Goal: Task Accomplishment & Management: Complete application form

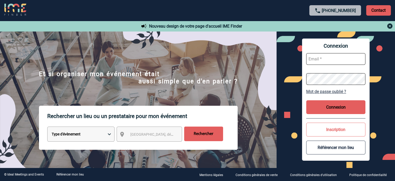
type input "jjandaux@ime-groupe.com"
click at [315, 109] on button "Connexion" at bounding box center [336, 107] width 59 height 14
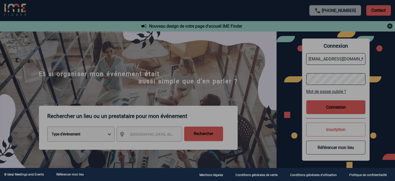
click at [241, 86] on div at bounding box center [197, 90] width 395 height 181
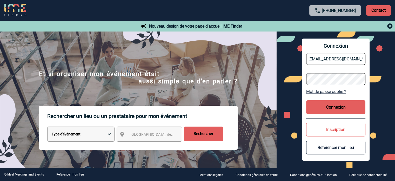
click at [345, 106] on button "Connexion" at bounding box center [336, 107] width 59 height 14
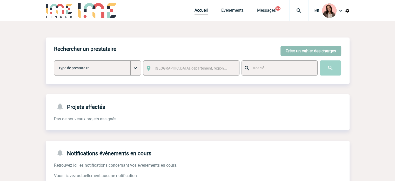
click at [289, 51] on button "Créer un cahier des charges" at bounding box center [311, 51] width 61 height 10
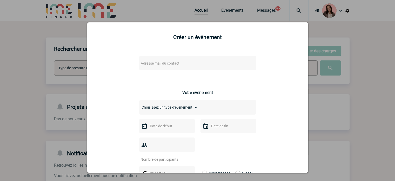
click at [156, 70] on div "Adresse mail du contact" at bounding box center [197, 63] width 117 height 15
click at [159, 64] on span "Adresse mail du contact" at bounding box center [160, 63] width 39 height 4
drag, startPoint x: 165, startPoint y: 73, endPoint x: 103, endPoint y: 72, distance: 61.6
click at [103, 72] on body "IME Accueil Evénements 99+" at bounding box center [197, 123] width 395 height 247
click at [204, 71] on input "sabah.nauge@novartis.com>" at bounding box center [182, 73] width 88 height 8
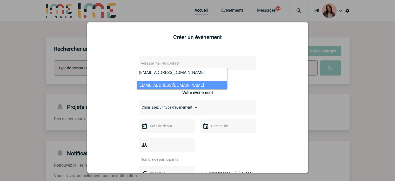
type input "sabah.nauge@novartis.com"
select select "132934"
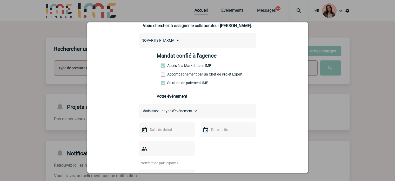
click at [176, 72] on div "Mandat confié à l'agence Accès à la Marketplace IME Accompagnement par un Chef …" at bounding box center [198, 71] width 82 height 36
click at [176, 75] on label "Accompagnement par un Chef de Projet Expert" at bounding box center [172, 74] width 23 height 4
click at [0, 0] on input "Accompagnement par un Chef de Projet Expert" at bounding box center [0, 0] width 0 height 0
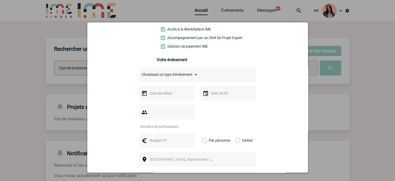
scroll to position [104, 0]
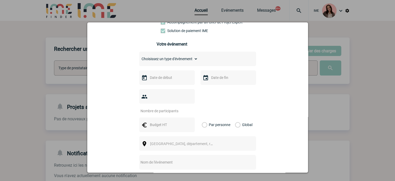
click at [171, 65] on div "Choisissez un type d'évènement Séminaire avec nuitée Séminaire sans nuitée Repa…" at bounding box center [197, 58] width 117 height 15
click at [171, 61] on select "Choisissez un type d'évènement Séminaire avec nuitée Séminaire sans nuitée Repa…" at bounding box center [168, 58] width 59 height 7
select select "3"
click at [139, 57] on select "Choisissez un type d'évènement Séminaire avec nuitée Séminaire sans nuitée Repa…" at bounding box center [168, 58] width 59 height 7
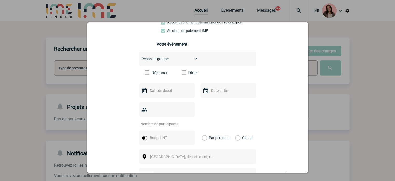
click at [189, 70] on div "Choisissez un type d'évènement Séminaire avec nuitée Séminaire sans nuitée Repa…" at bounding box center [197, 133] width 117 height 164
click at [189, 71] on div "Choisissez un type d'évènement Séminaire avec nuitée Séminaire sans nuitée Repa…" at bounding box center [197, 133] width 117 height 164
click at [189, 71] on label "Diner" at bounding box center [197, 72] width 30 height 5
click at [0, 0] on input "Diner" at bounding box center [0, 0] width 0 height 0
click at [164, 93] on input "text" at bounding box center [167, 90] width 36 height 7
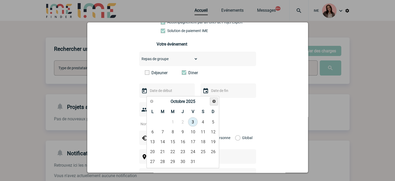
click at [214, 102] on span "Suivant" at bounding box center [214, 101] width 4 height 4
click at [183, 140] on link "13" at bounding box center [183, 141] width 10 height 9
type input "13-11-2025"
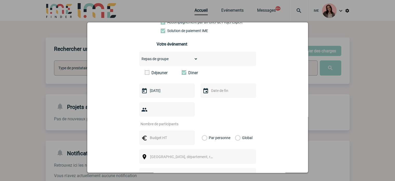
click at [210, 93] on input "text" at bounding box center [228, 90] width 36 height 7
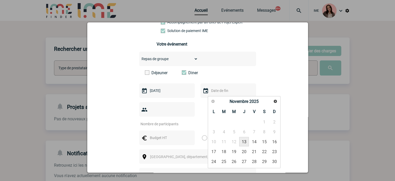
click at [245, 140] on link "13" at bounding box center [244, 141] width 10 height 9
type input "13-11-2025"
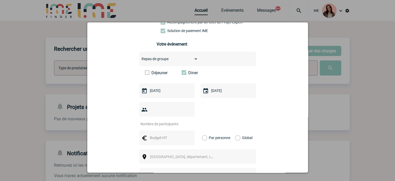
click at [174, 120] on input "number" at bounding box center [163, 123] width 49 height 7
click at [169, 115] on div at bounding box center [167, 109] width 56 height 15
click at [169, 120] on input "number" at bounding box center [163, 123] width 49 height 7
click at [169, 120] on input "14" at bounding box center [163, 123] width 49 height 7
type input "14"
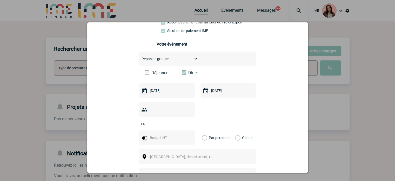
click at [161, 134] on input "text" at bounding box center [167, 137] width 36 height 7
type input "840"
click at [235, 130] on label "Global" at bounding box center [236, 137] width 3 height 15
click at [0, 0] on input "Global" at bounding box center [0, 0] width 0 height 0
click at [181, 154] on span "[GEOGRAPHIC_DATA], département, région..." at bounding box center [186, 156] width 72 height 4
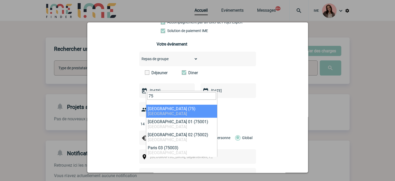
type input "75"
select select "3"
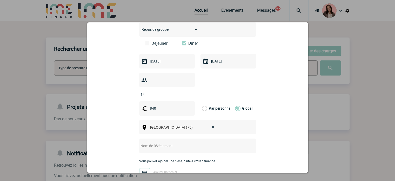
scroll to position [156, 0]
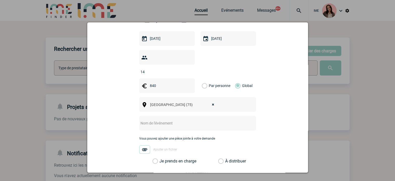
click at [160, 119] on div at bounding box center [197, 123] width 117 height 15
click at [165, 120] on input "text" at bounding box center [190, 123] width 103 height 7
paste input "DINER NOEL EQUIPE BIS"
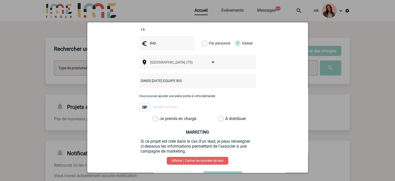
scroll to position [208, 0]
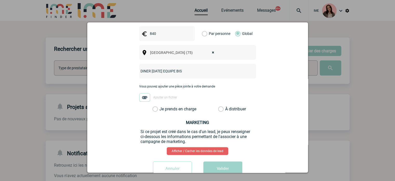
type input "DINER NOEL EQUIPE BIS"
click at [161, 106] on label "Je prends en charge" at bounding box center [157, 108] width 9 height 5
click at [0, 0] on input "Je prends en charge" at bounding box center [0, 0] width 0 height 0
click at [219, 161] on button "Valider" at bounding box center [223, 168] width 39 height 15
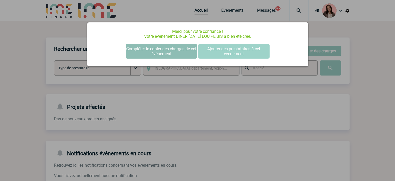
click at [176, 51] on button "Compléter le cahier des charges de cet événement" at bounding box center [161, 51] width 71 height 15
click at [162, 50] on button "Compléter le cahier des charges de cet événement" at bounding box center [161, 51] width 71 height 15
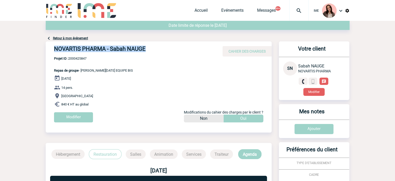
drag, startPoint x: 54, startPoint y: 48, endPoint x: 173, endPoint y: 49, distance: 118.6
click at [173, 49] on h4 "NOVARTIS PHARMA - Sabah NAUGE" at bounding box center [132, 49] width 156 height 9
copy h4 "NOVARTIS PHARMA - Sabah NAUGE"
click at [79, 57] on span "Projet ID : 2000425847" at bounding box center [93, 58] width 79 height 4
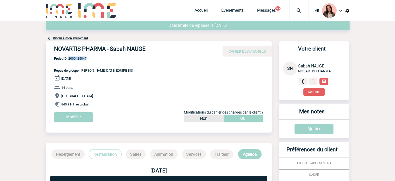
copy span "2000425847"
click at [115, 67] on p "Projet ID : 2000425847 Repas de groupe - DINER NOEL EQUIPE BIS" at bounding box center [89, 64] width 87 height 16
drag, startPoint x: 123, startPoint y: 68, endPoint x: 81, endPoint y: 70, distance: 41.9
click at [81, 70] on div "NOVARTIS PHARMA - Sabah NAUGE CAHIER DES CHARGES NOVARTIS PHARMA - Sabah NAUGE …" at bounding box center [159, 83] width 226 height 85
copy span "DINER NOEL EQUIPE BIS"
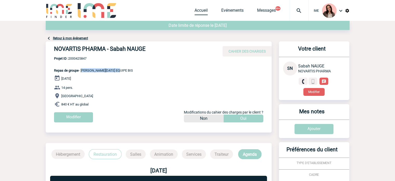
drag, startPoint x: 204, startPoint y: 11, endPoint x: 191, endPoint y: 4, distance: 15.4
click at [204, 11] on link "Accueil" at bounding box center [201, 11] width 13 height 7
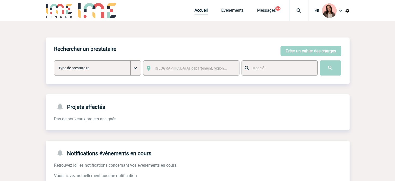
click at [201, 10] on link "Accueil" at bounding box center [201, 11] width 13 height 7
